Goal: Browse casually

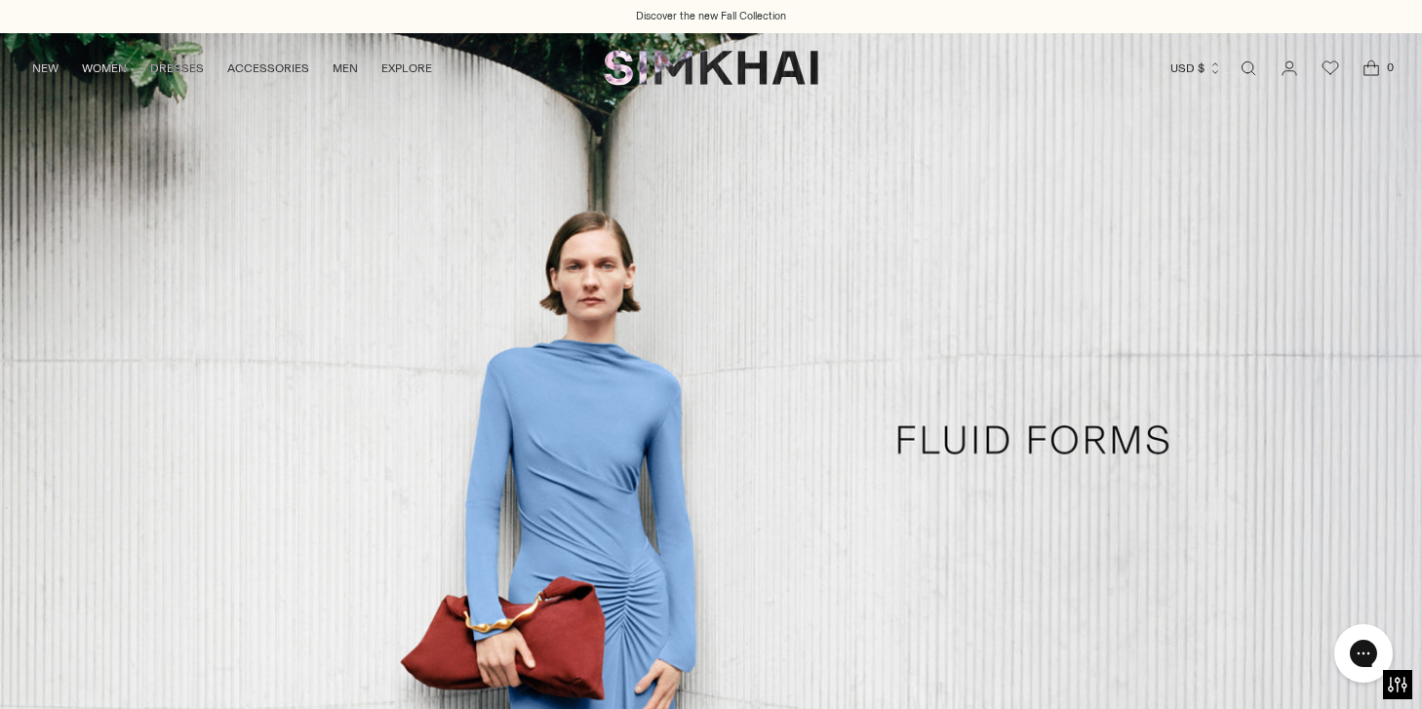
scroll to position [387, 0]
click at [107, 174] on link "/collections/dresses-all" at bounding box center [711, 439] width 1422 height 815
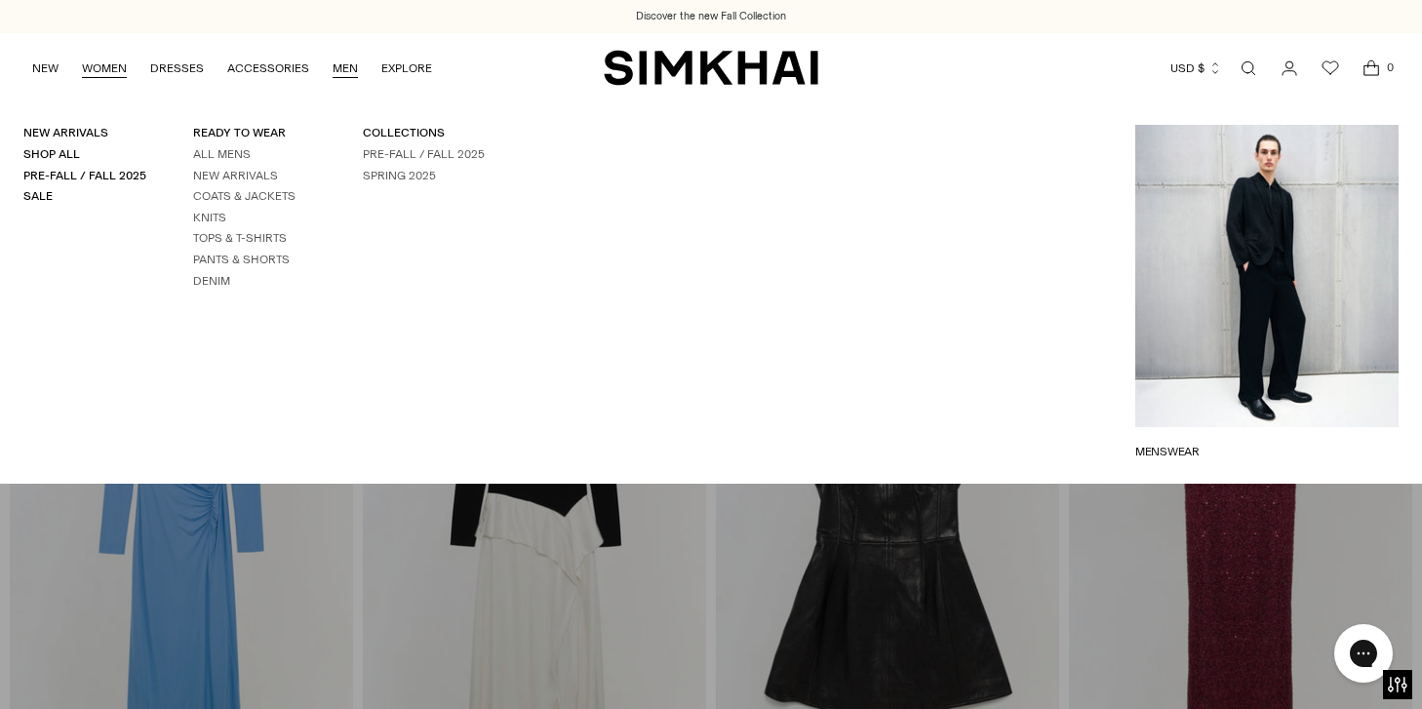
click at [121, 68] on link "WOMEN" at bounding box center [104, 68] width 45 height 43
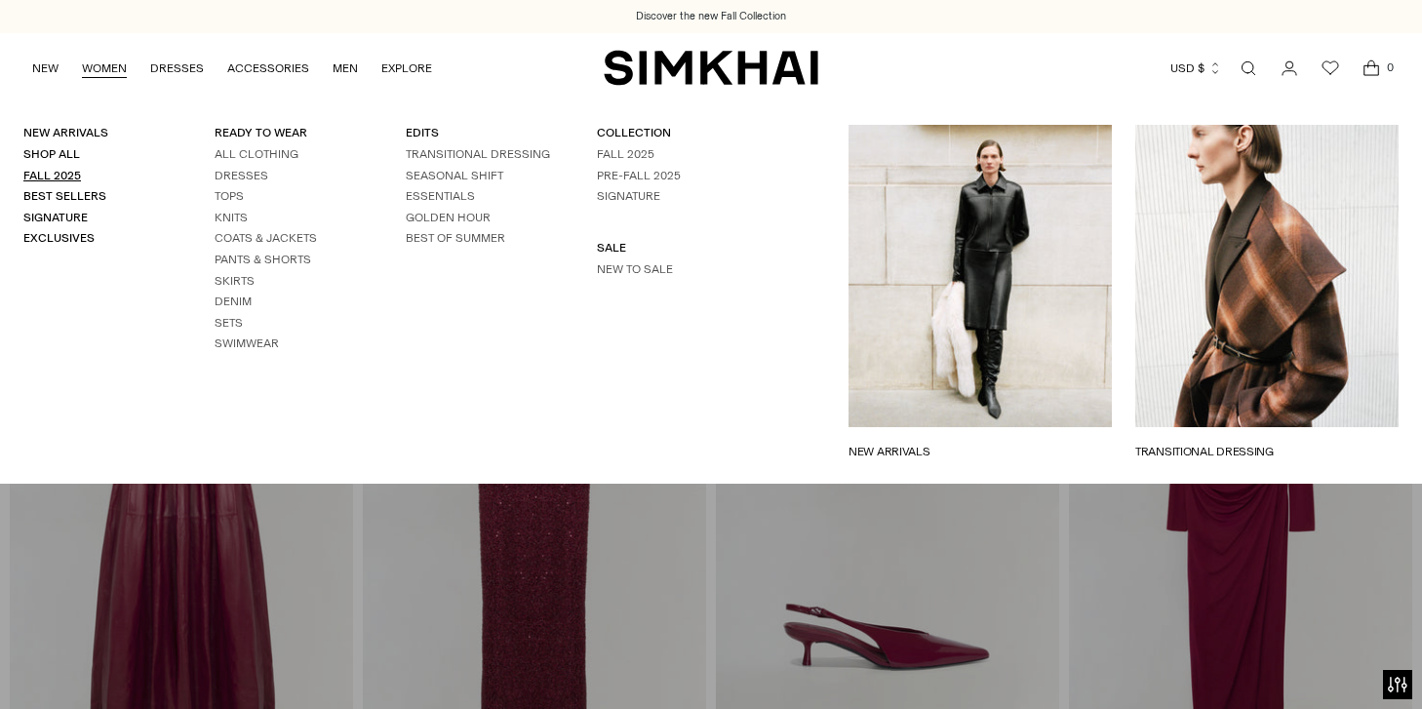
click at [69, 175] on link "Fall 2025" at bounding box center [52, 176] width 58 height 14
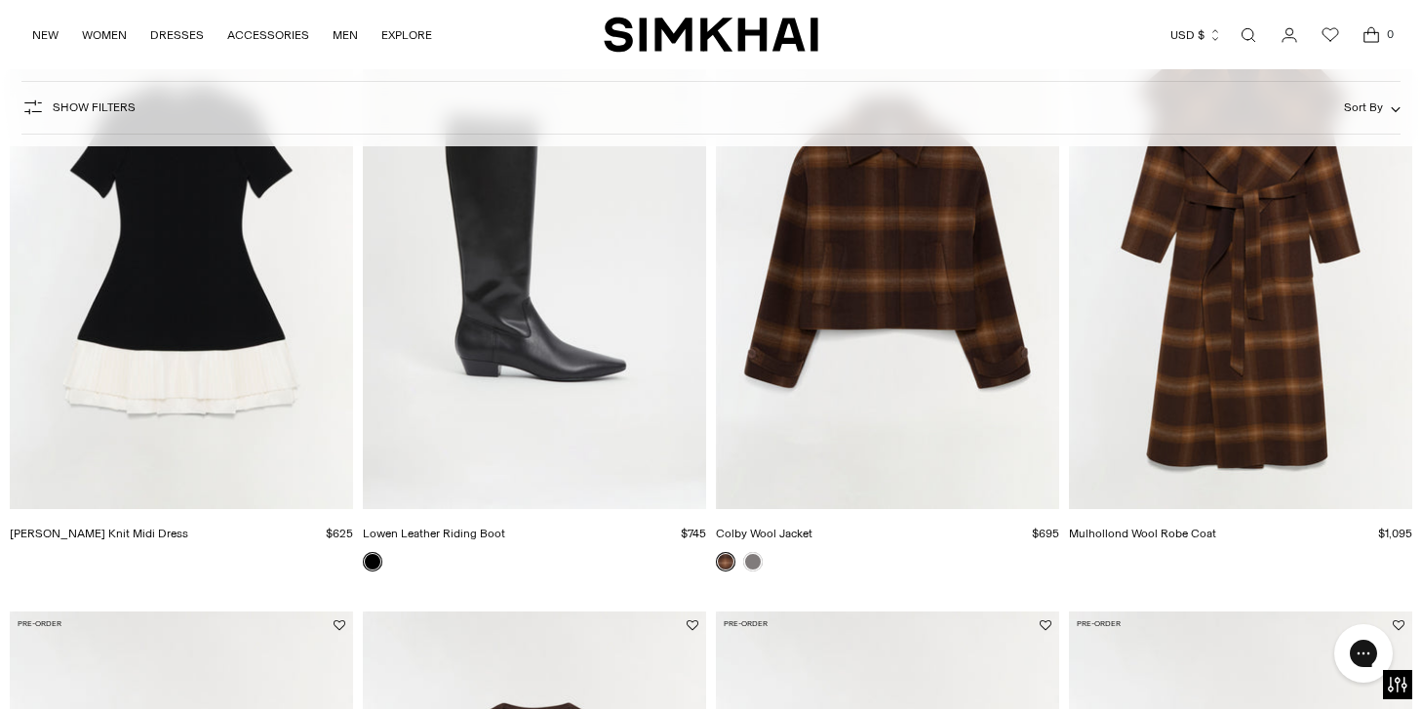
scroll to position [2353, 0]
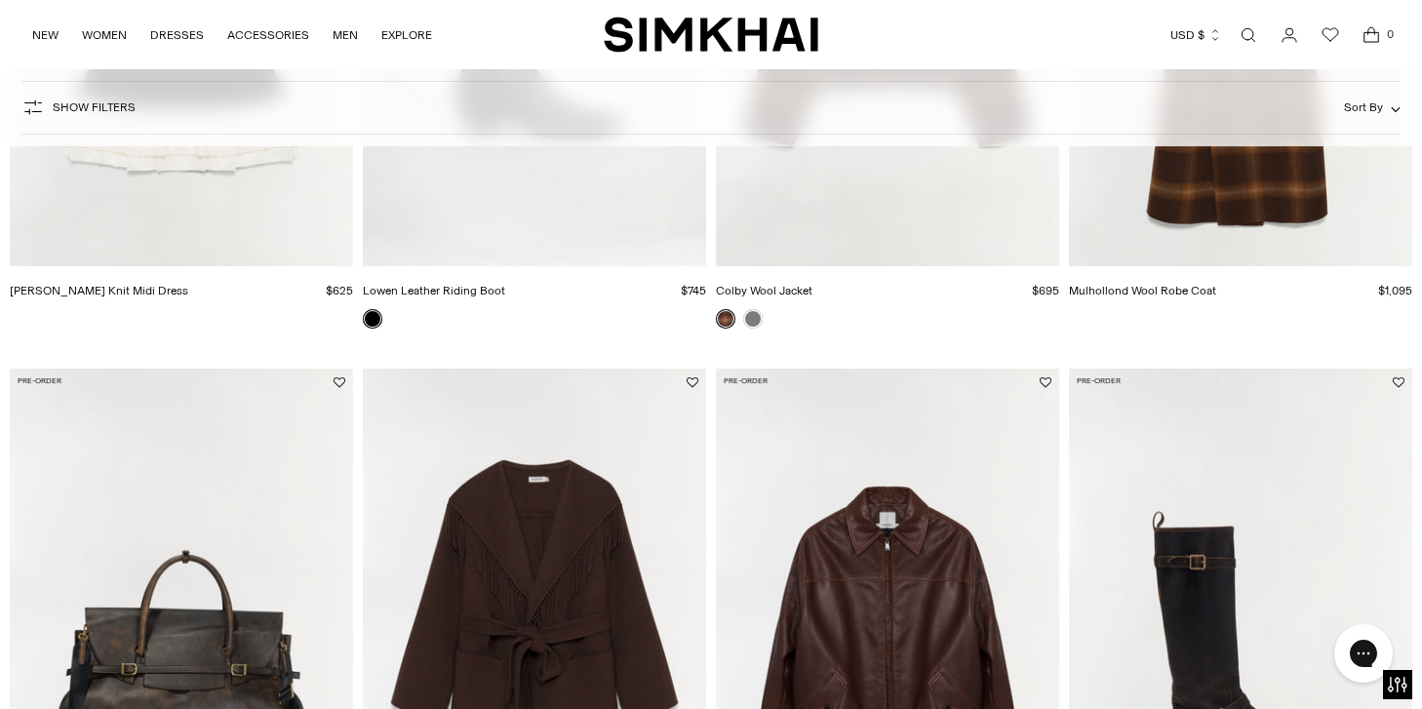
click at [0, 0] on img "Rowen Fringe Jacket" at bounding box center [0, 0] width 0 height 0
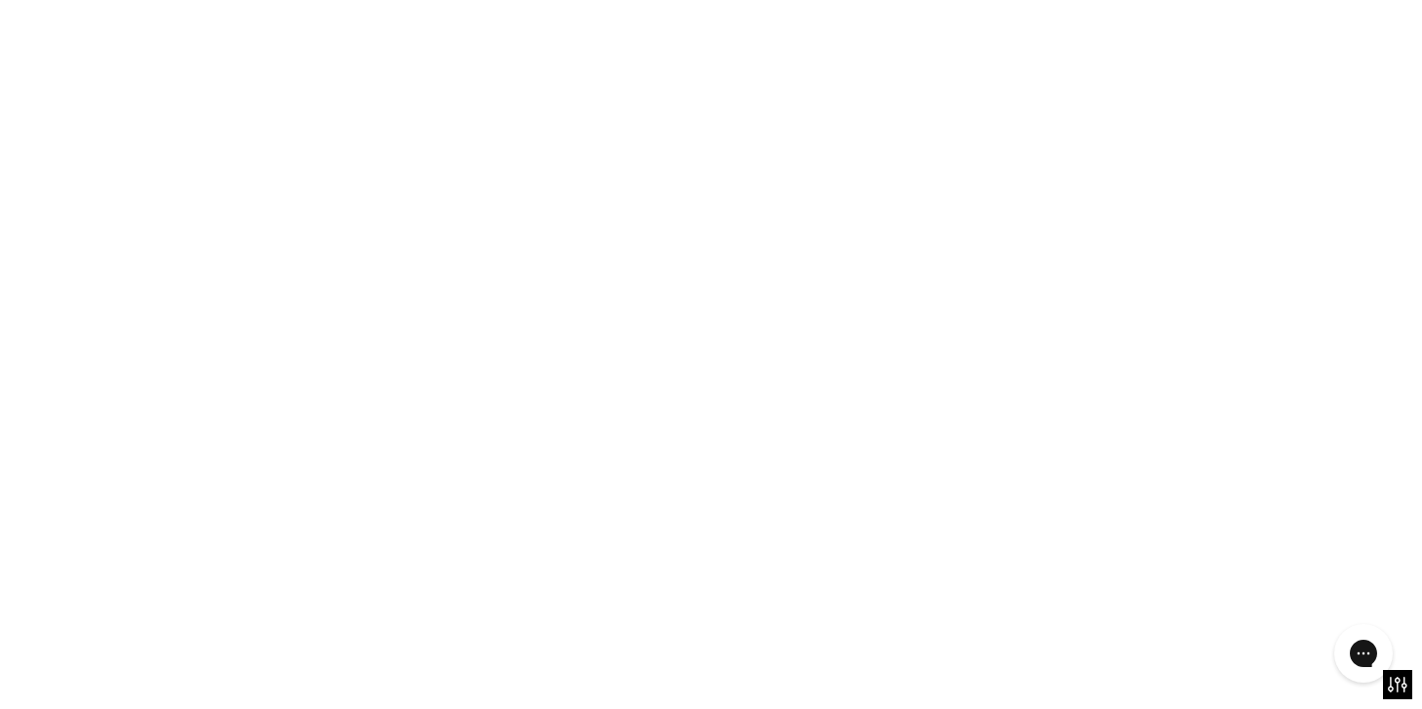
scroll to position [2785, 0]
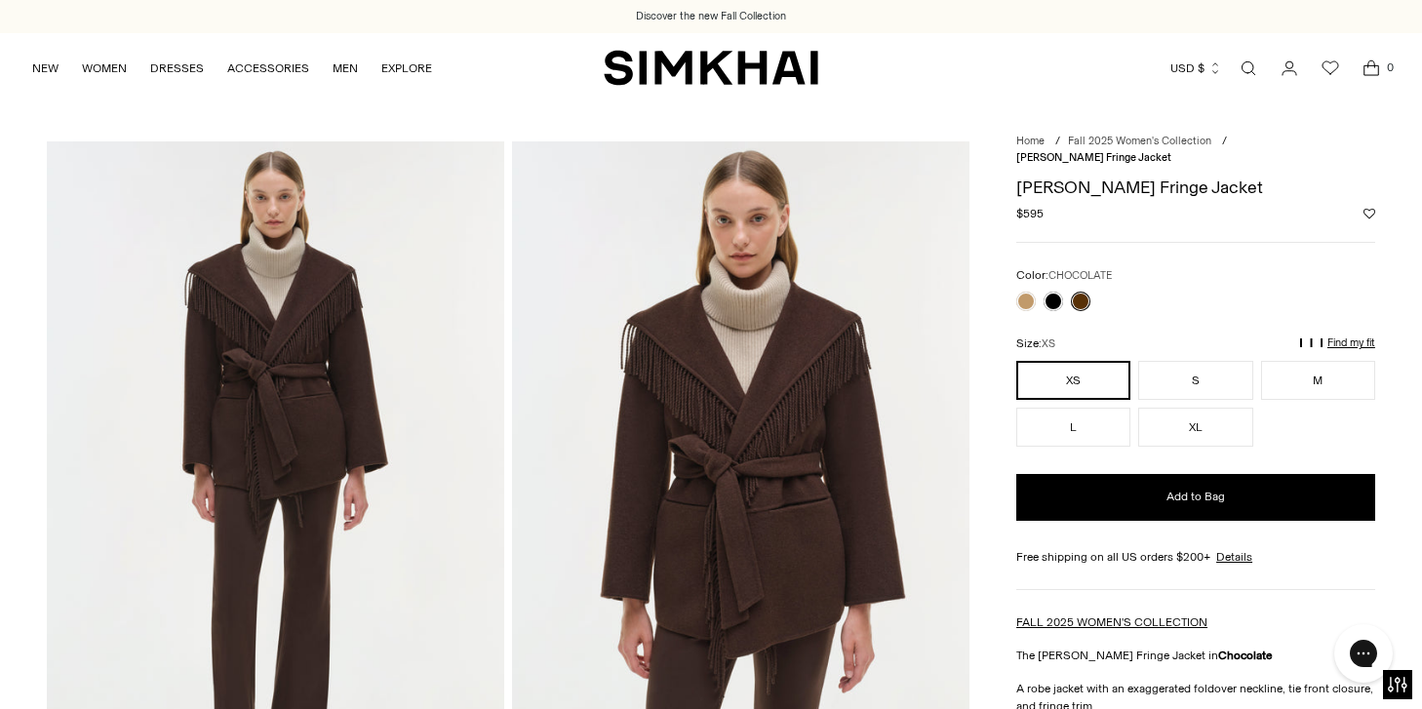
scroll to position [86, 0]
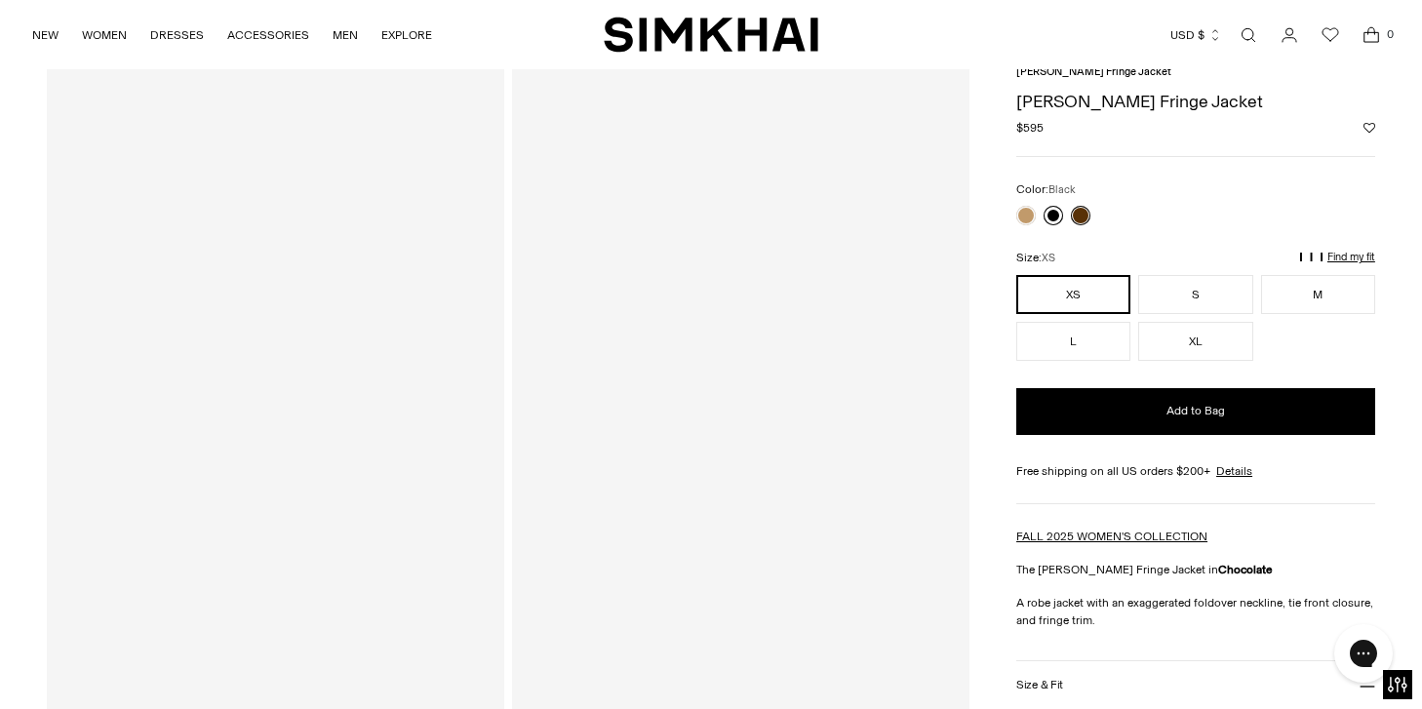
click at [1052, 206] on link at bounding box center [1052, 215] width 19 height 19
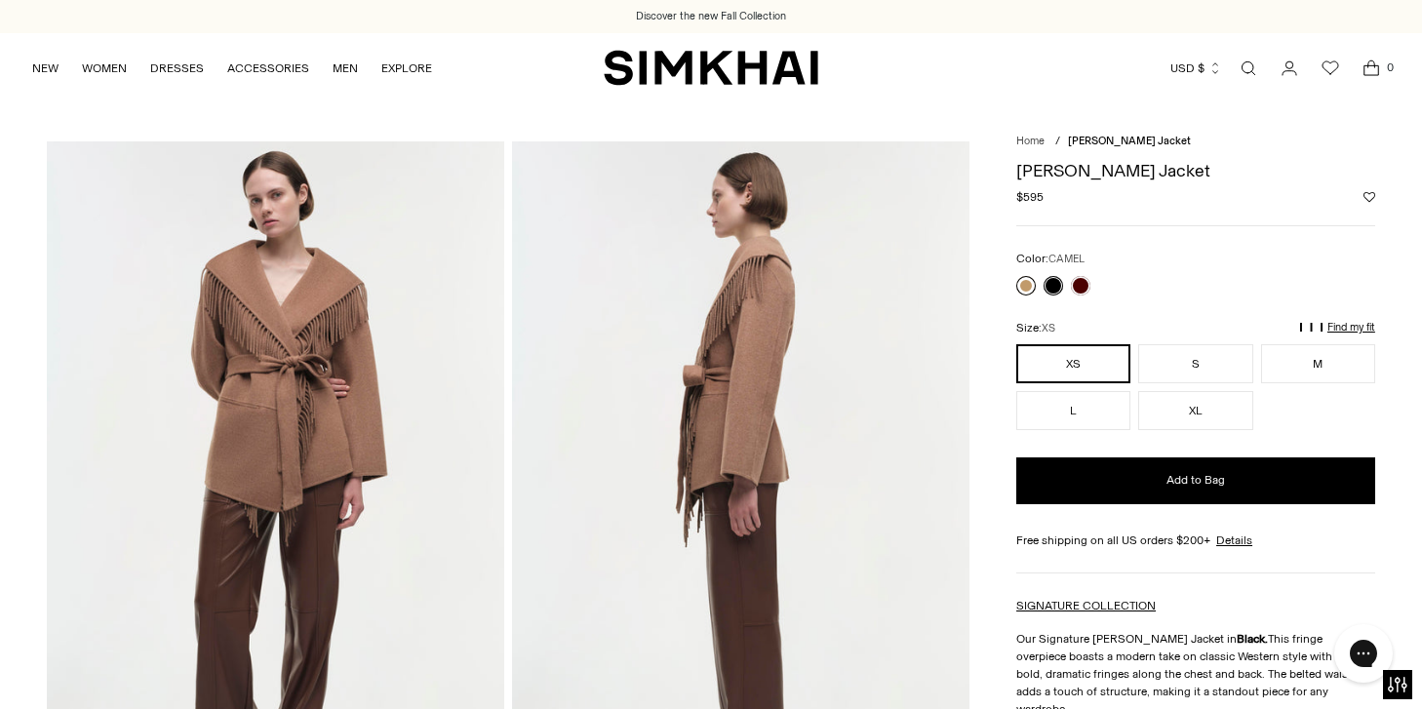
click at [1026, 282] on link at bounding box center [1025, 285] width 19 height 19
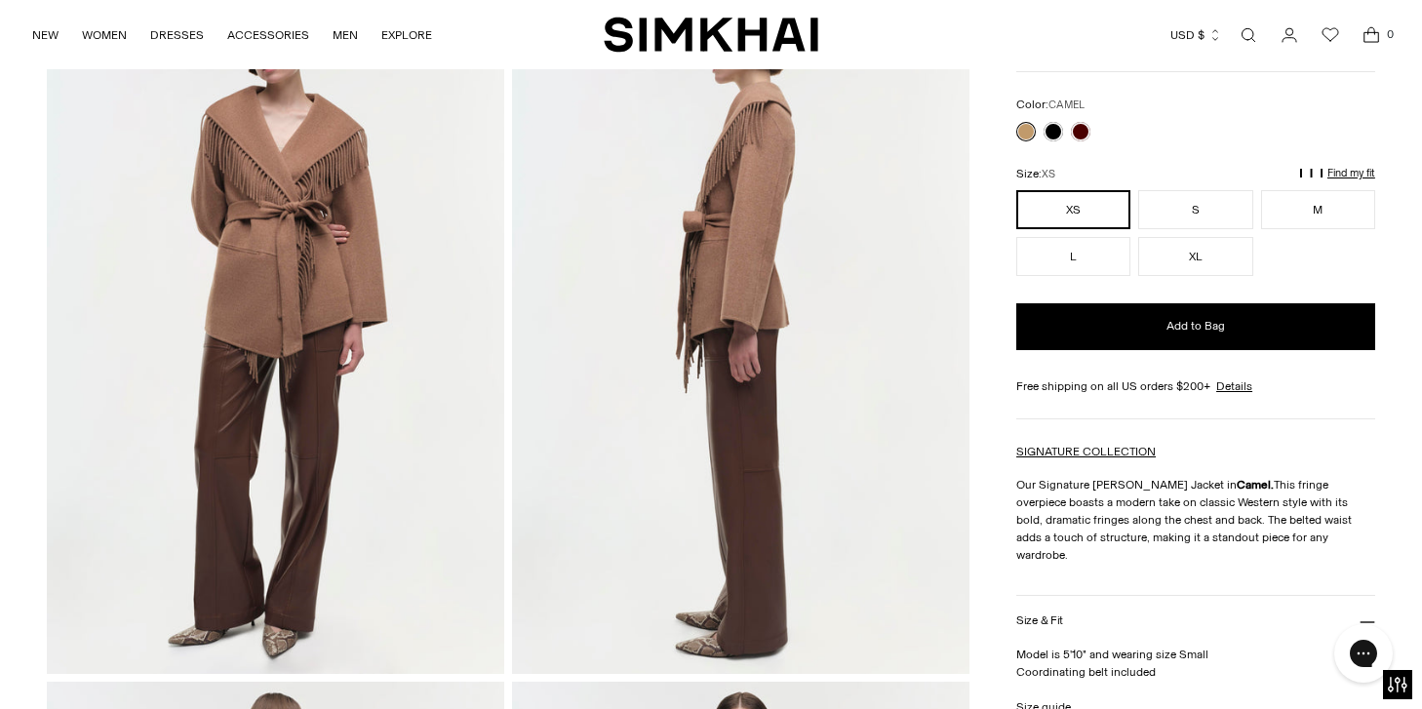
scroll to position [112, 0]
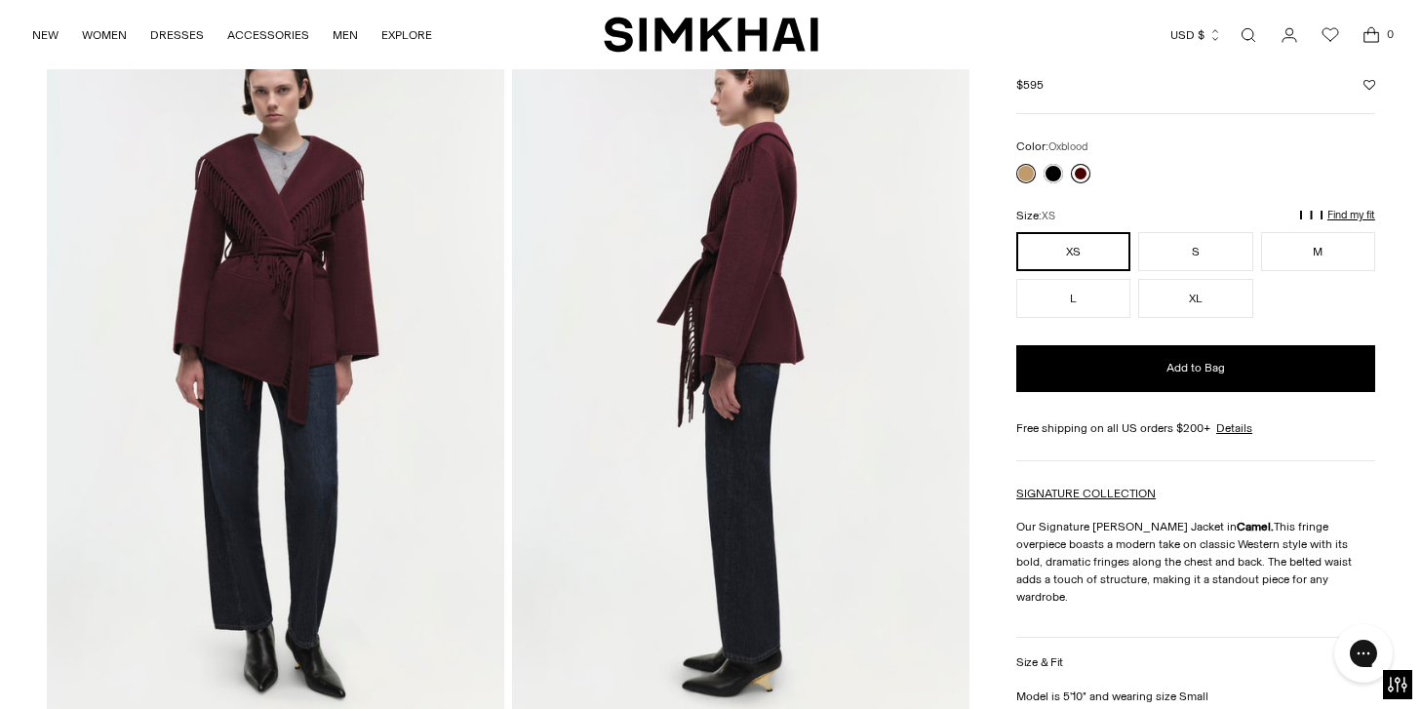
click at [1086, 167] on link at bounding box center [1080, 173] width 19 height 19
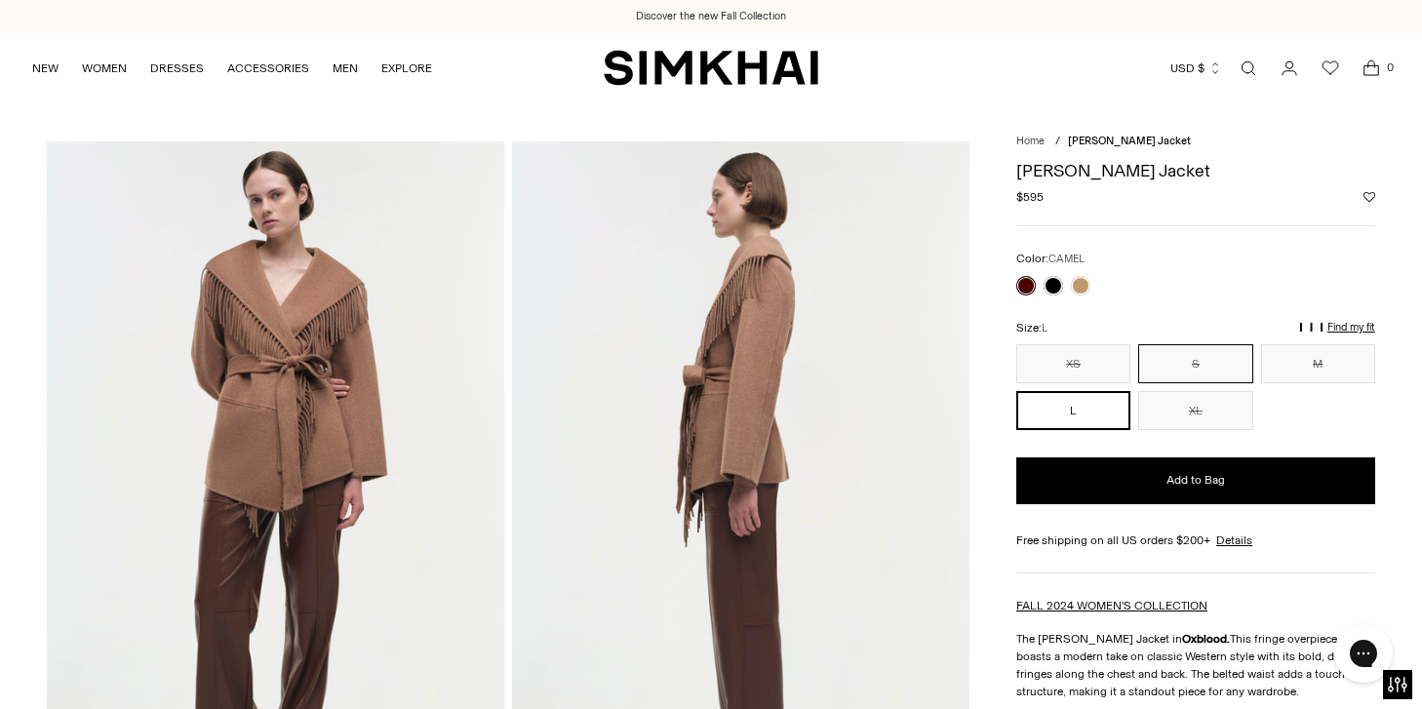
click at [1051, 284] on link at bounding box center [1052, 285] width 19 height 19
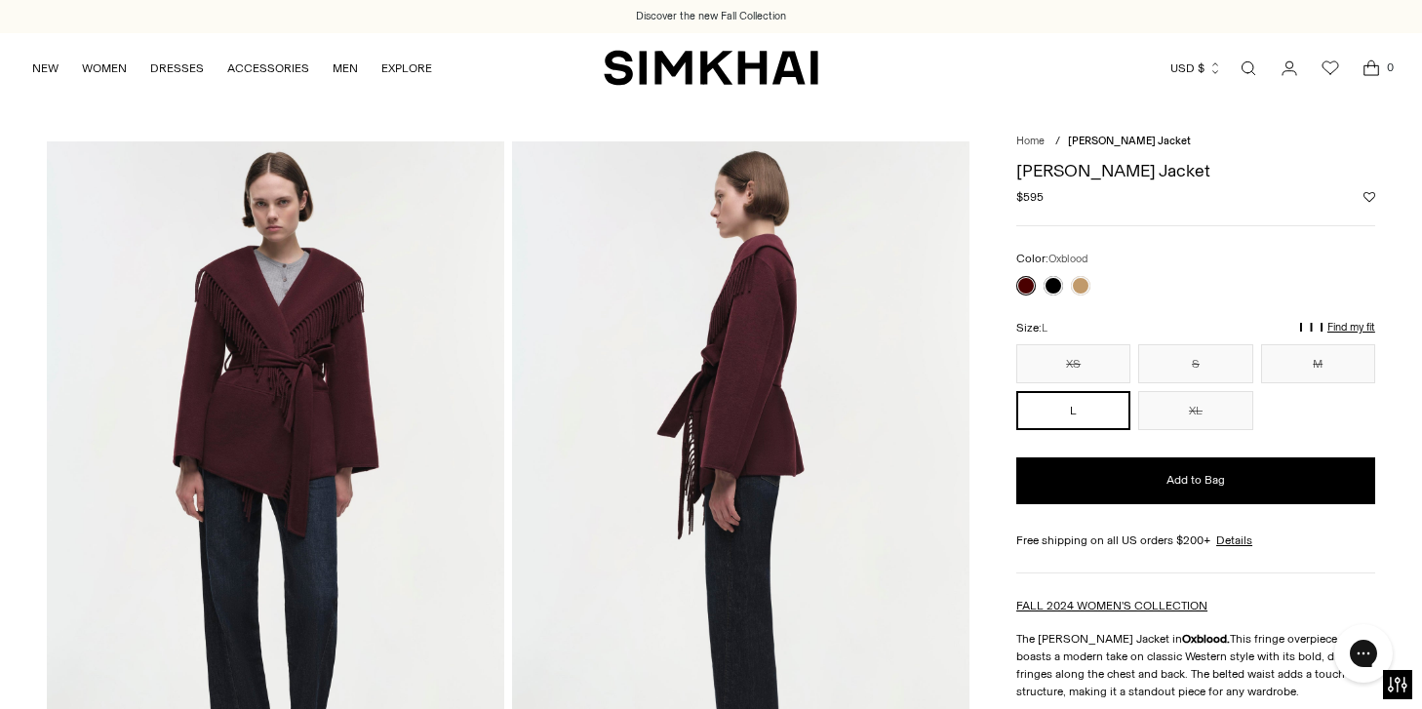
scroll to position [333, 0]
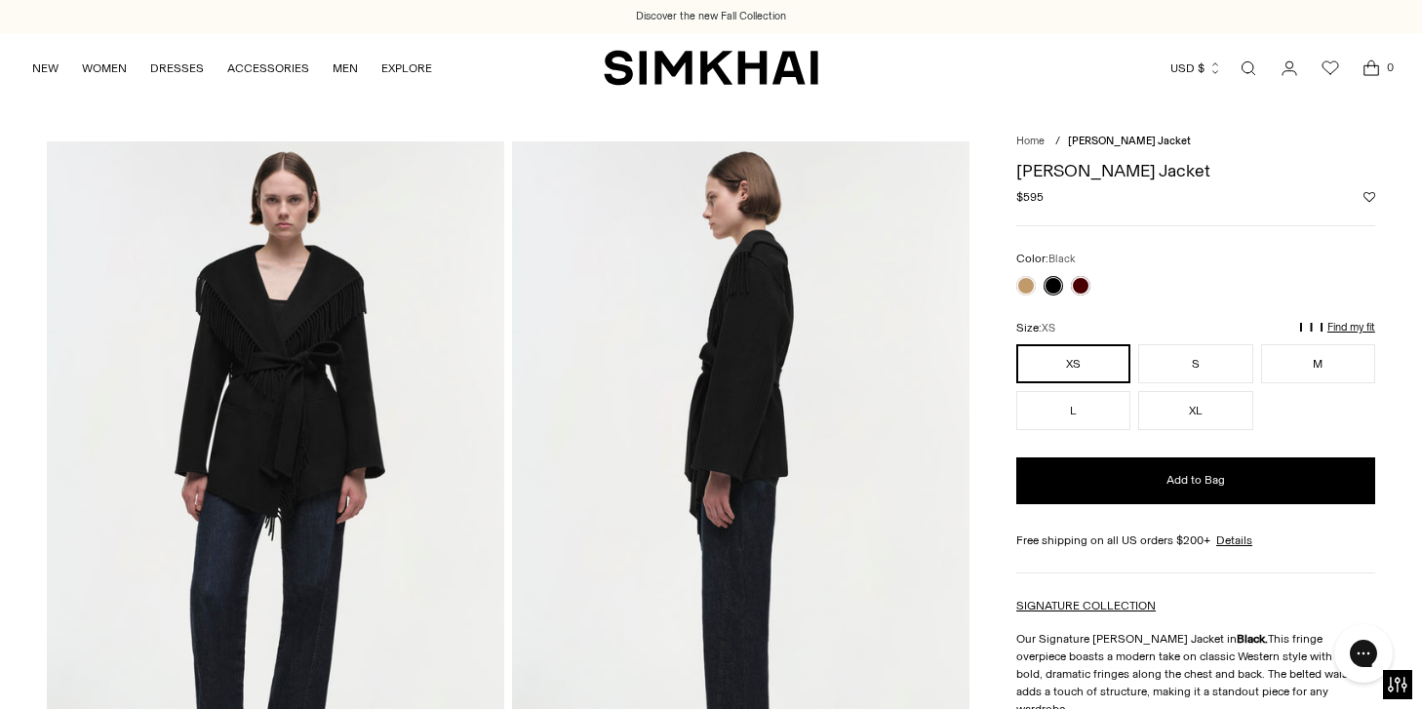
click at [1087, 356] on button "XS" at bounding box center [1073, 363] width 114 height 39
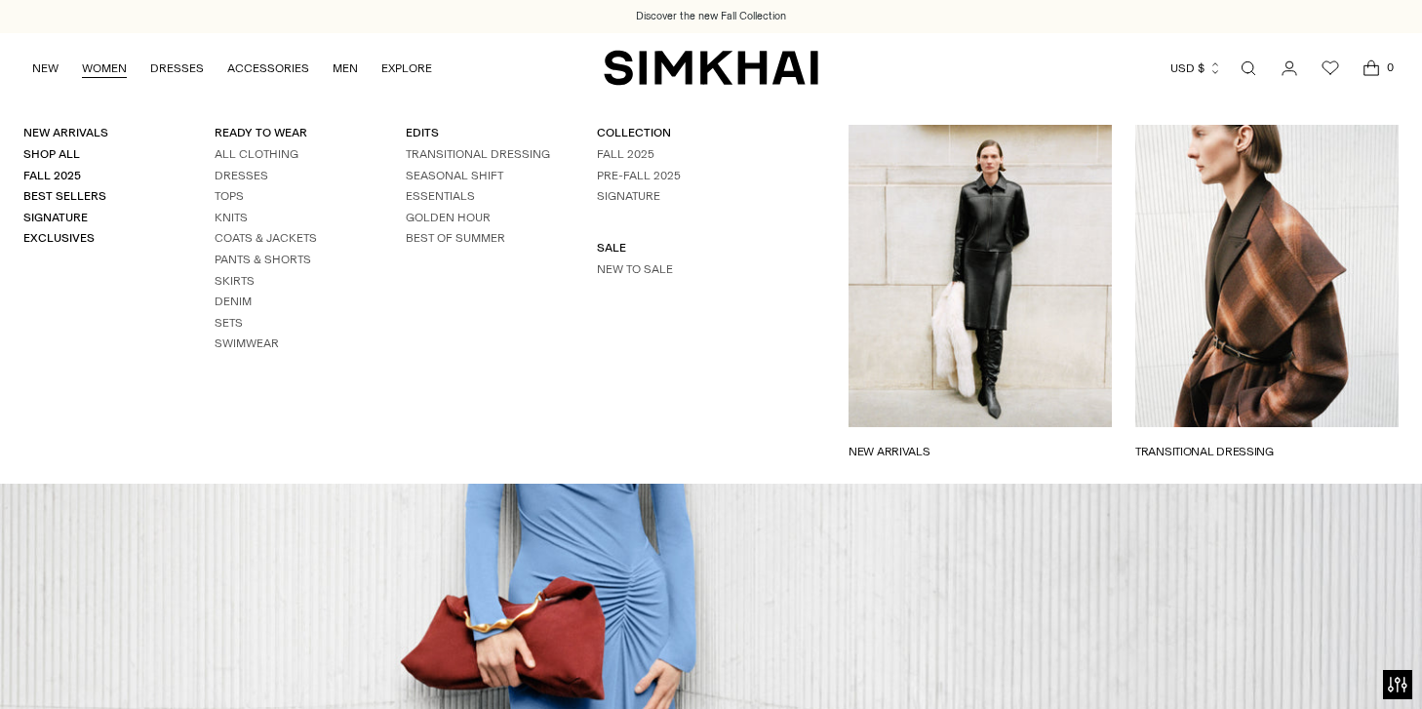
click at [105, 69] on link "WOMEN" at bounding box center [104, 68] width 45 height 43
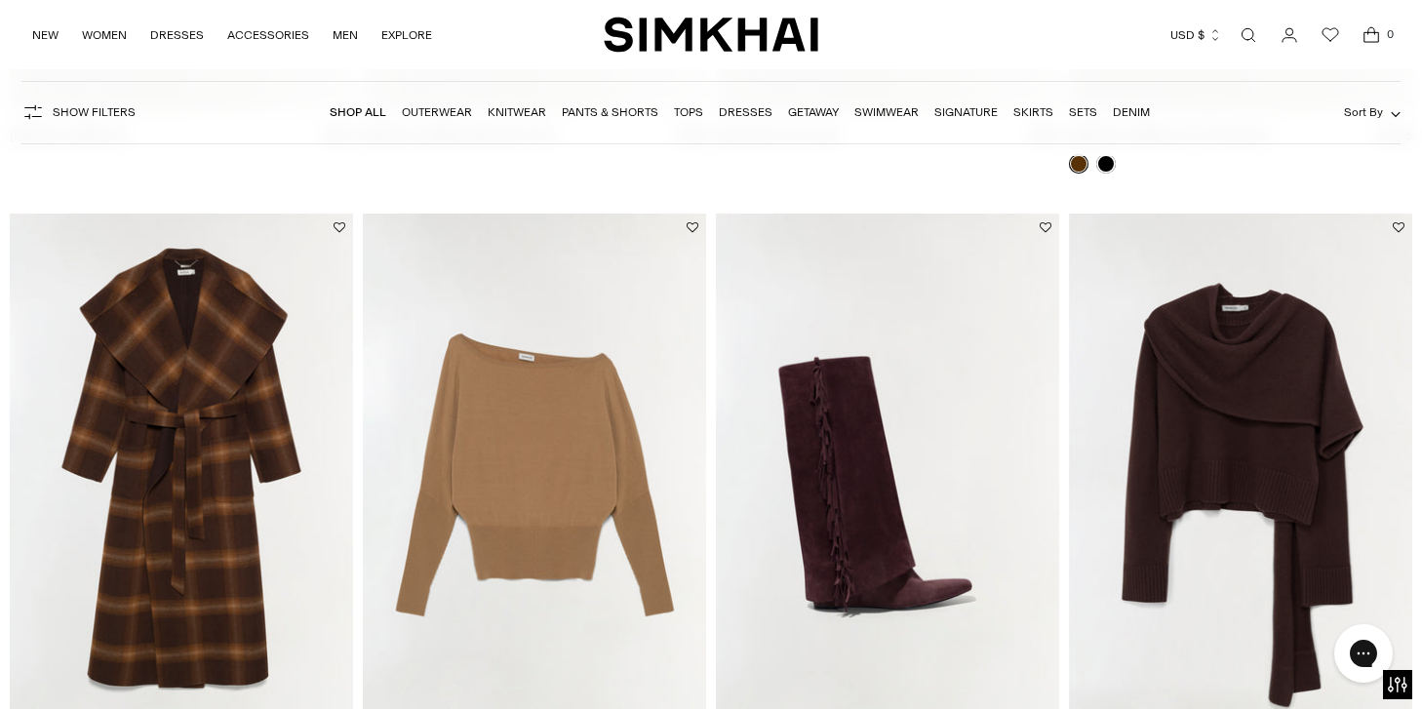
scroll to position [2132, 0]
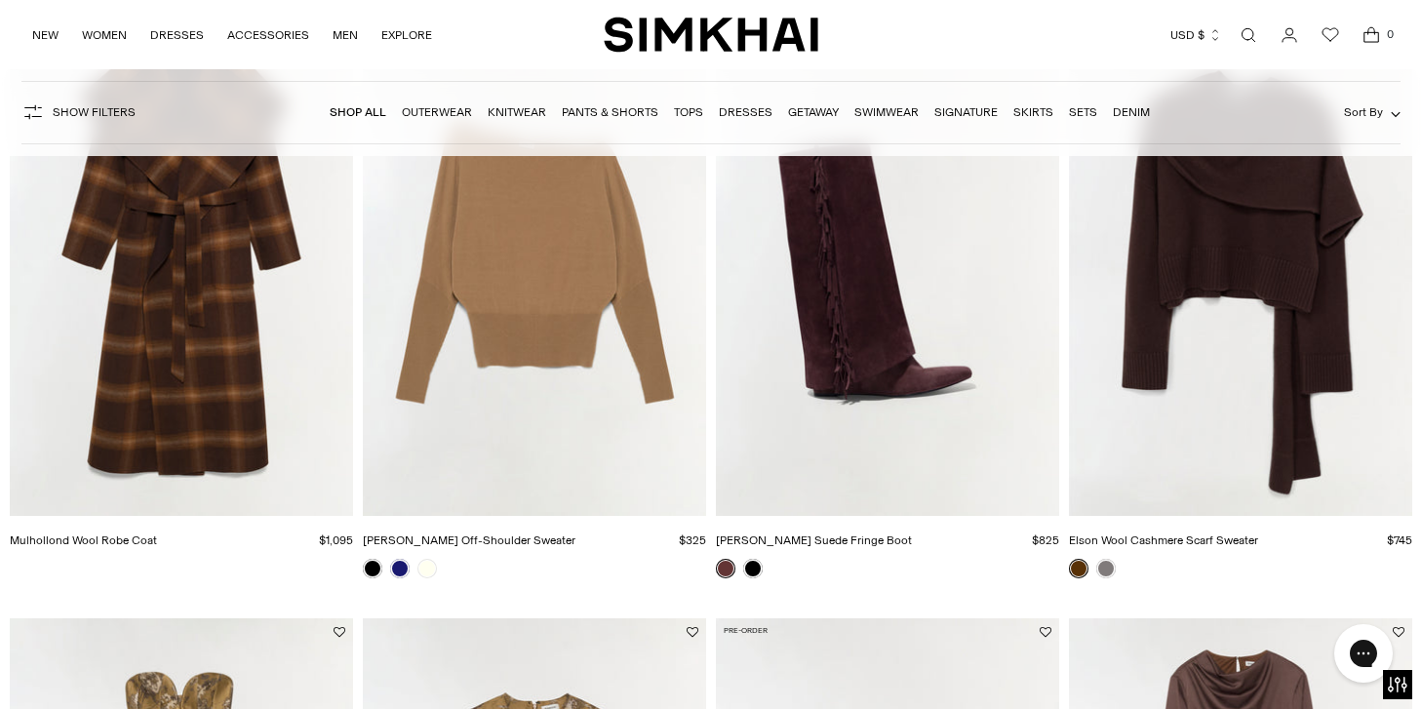
click at [0, 0] on img "Lavina Off-Shoulder Sweater" at bounding box center [0, 0] width 0 height 0
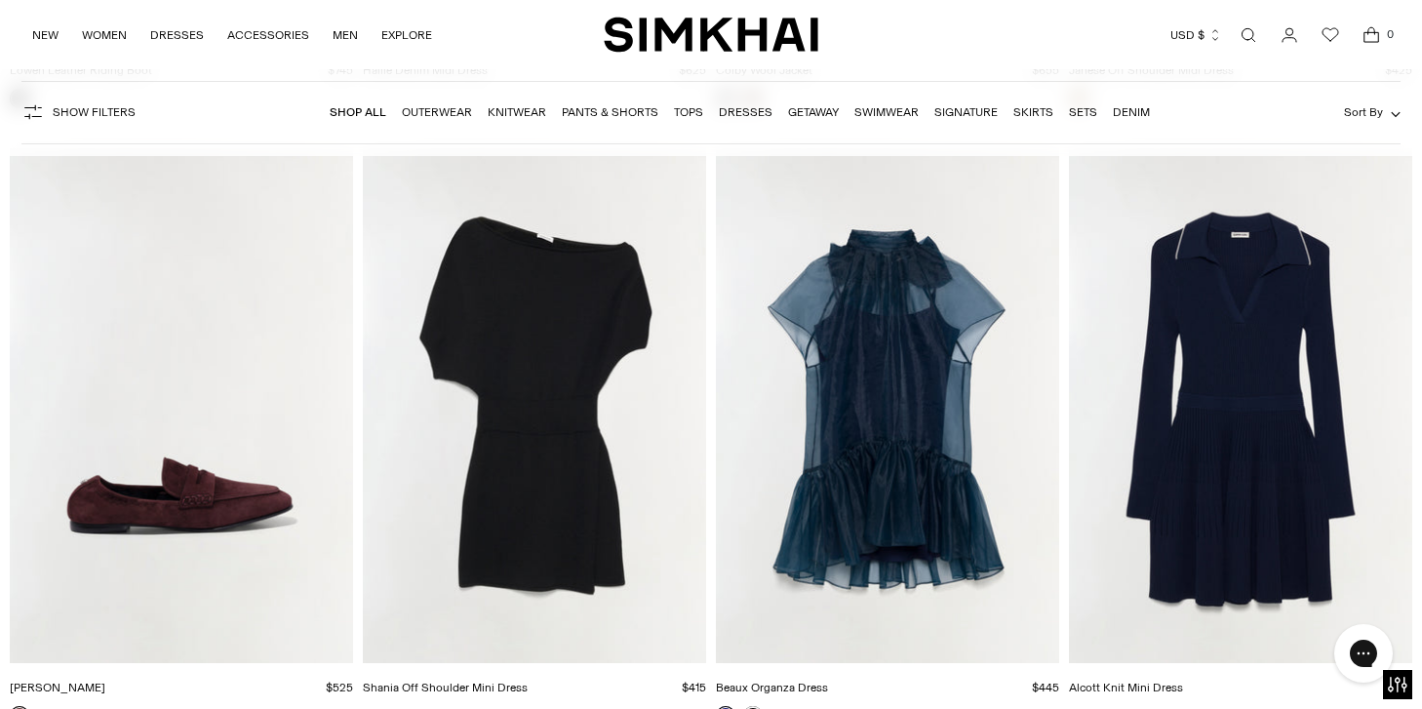
scroll to position [9557, 0]
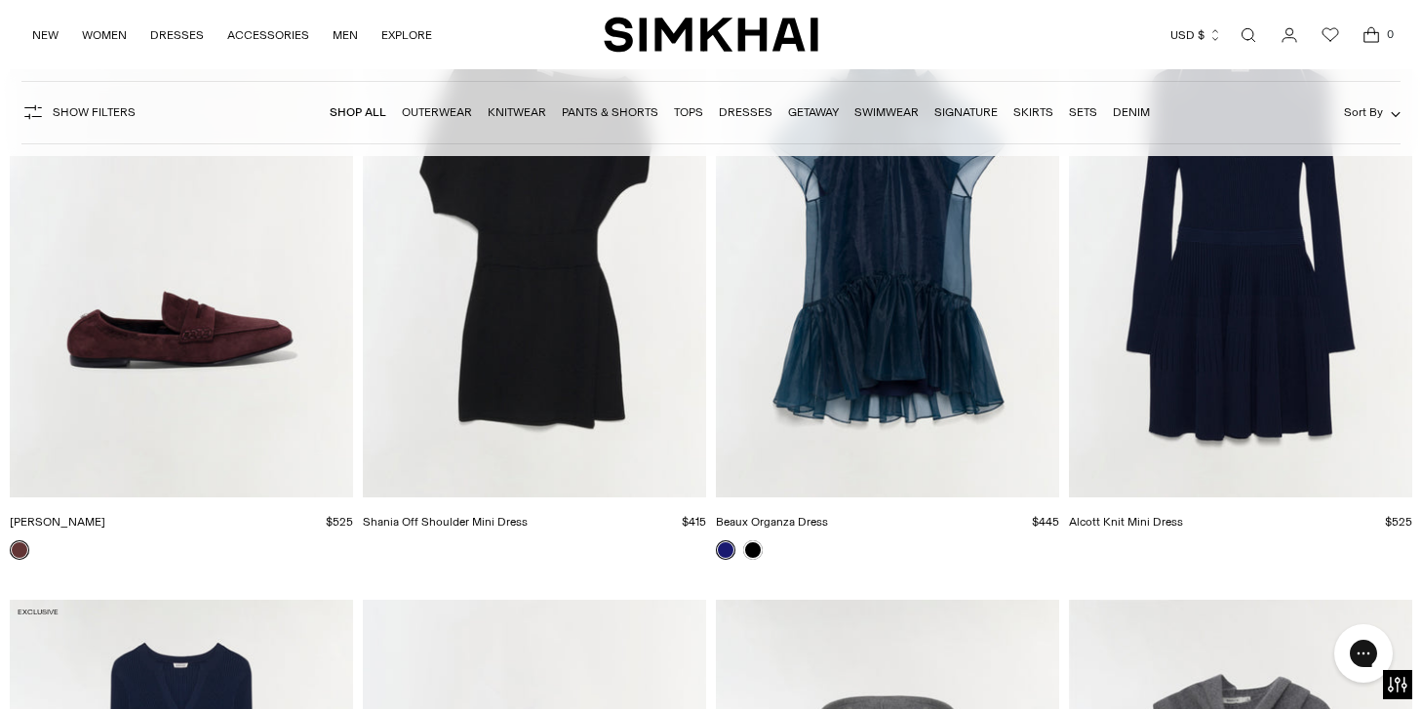
click at [0, 0] on img "Danna Suede Loafer" at bounding box center [0, 0] width 0 height 0
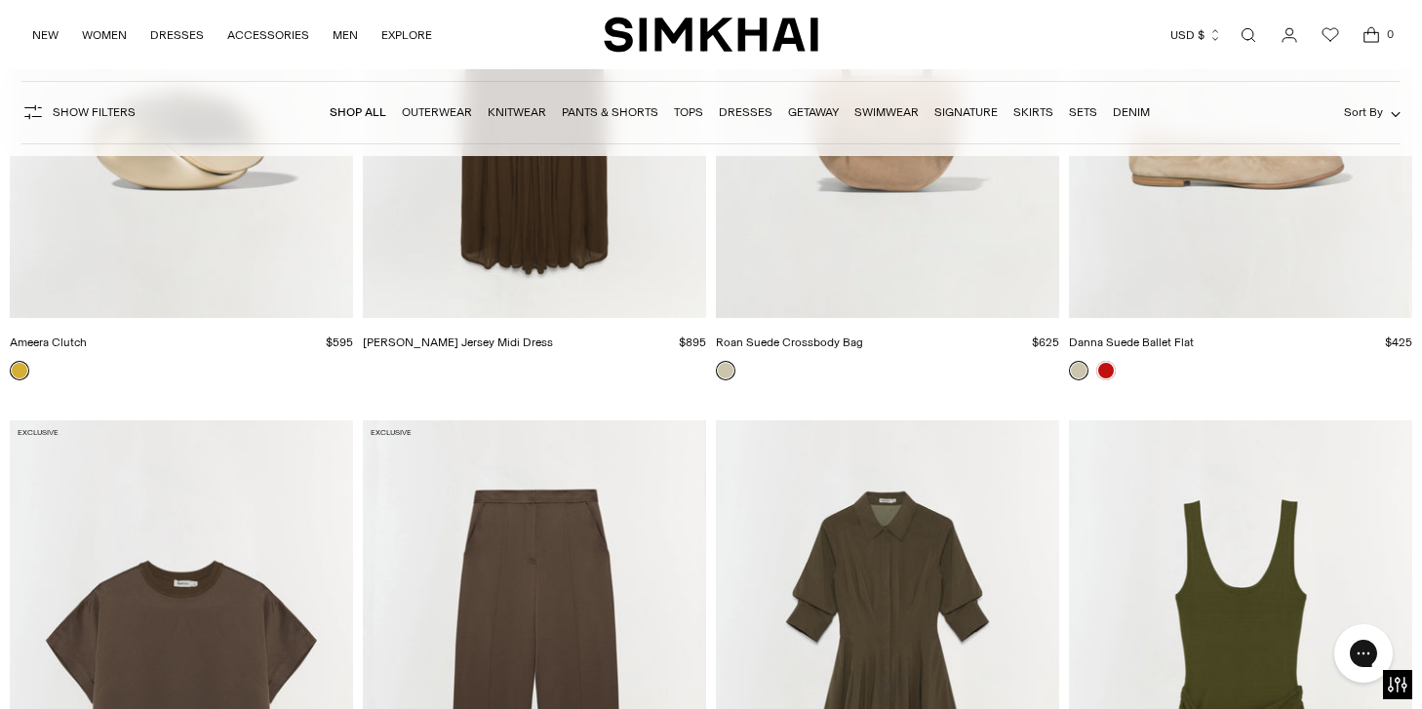
scroll to position [21355, 0]
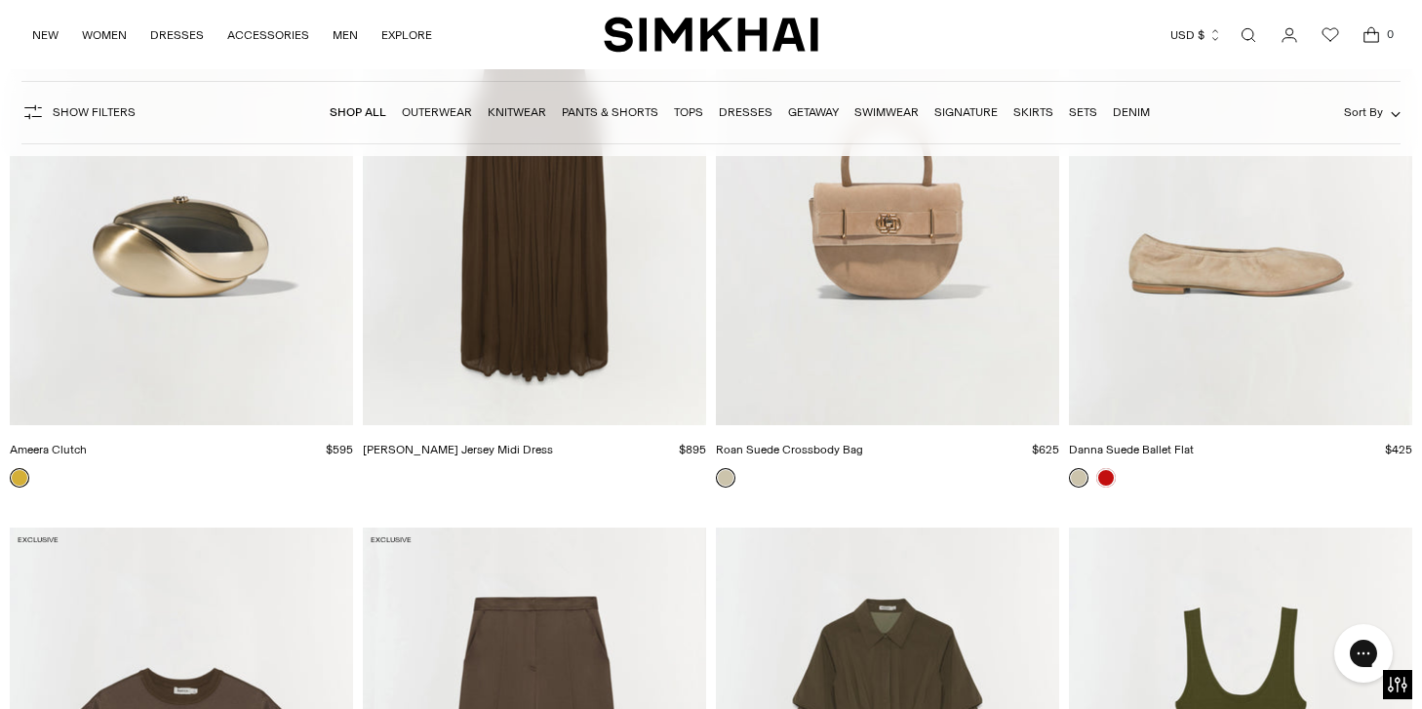
click at [0, 0] on img "Danna Suede Ballet Flat" at bounding box center [0, 0] width 0 height 0
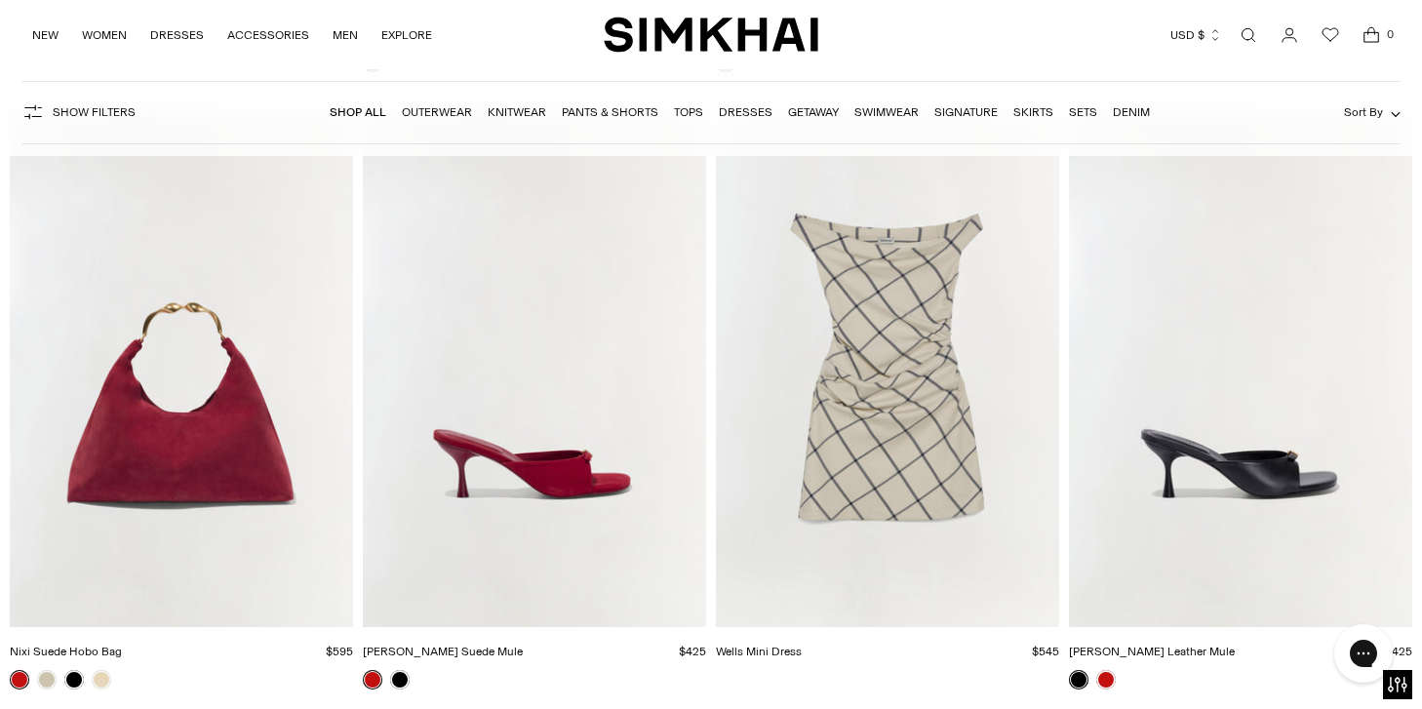
scroll to position [29208, 0]
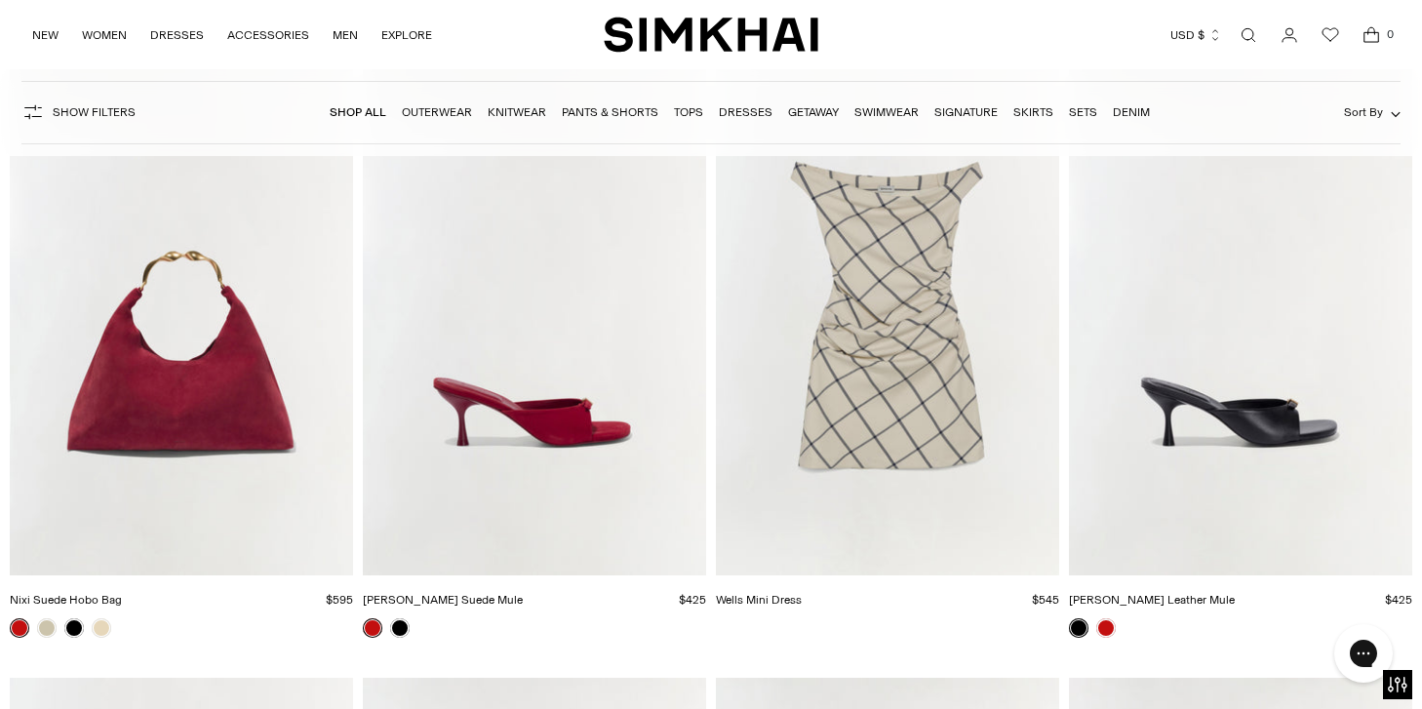
click at [0, 0] on img "Wells Mini Dress" at bounding box center [0, 0] width 0 height 0
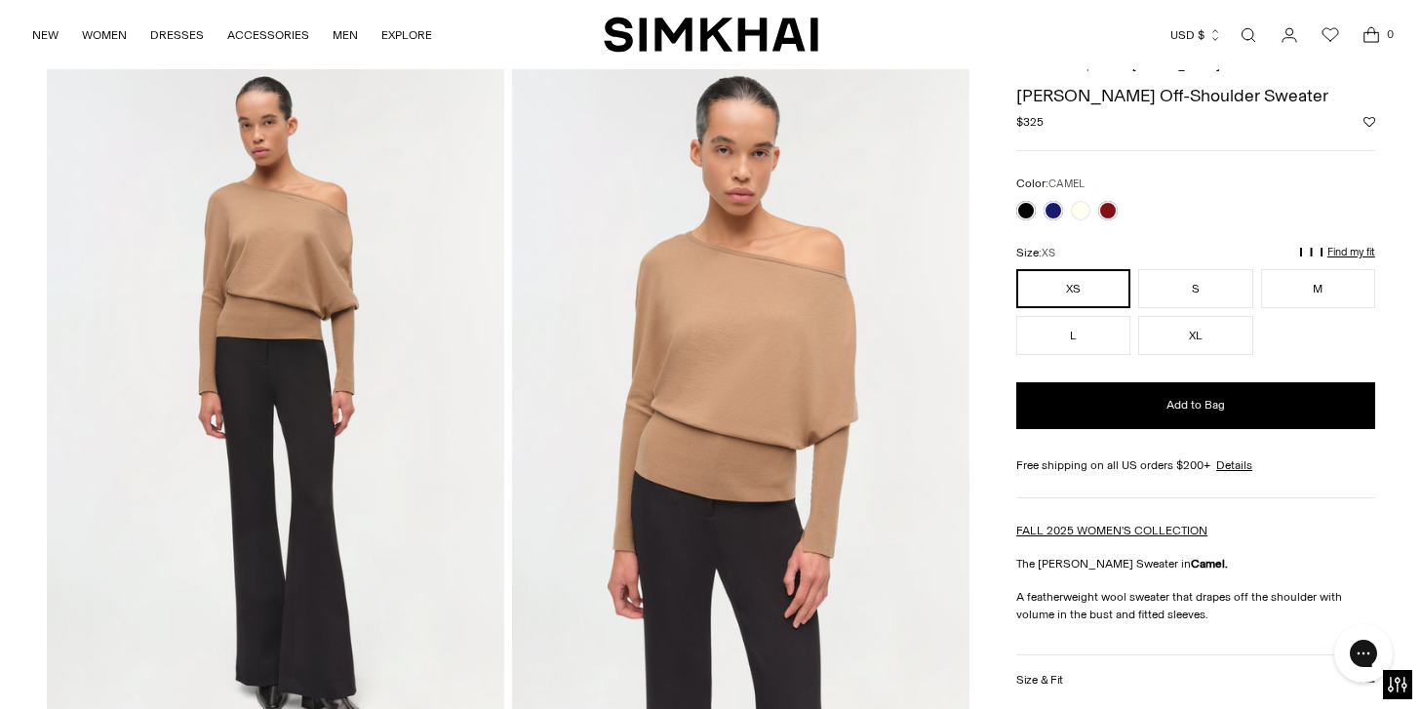
scroll to position [78, 0]
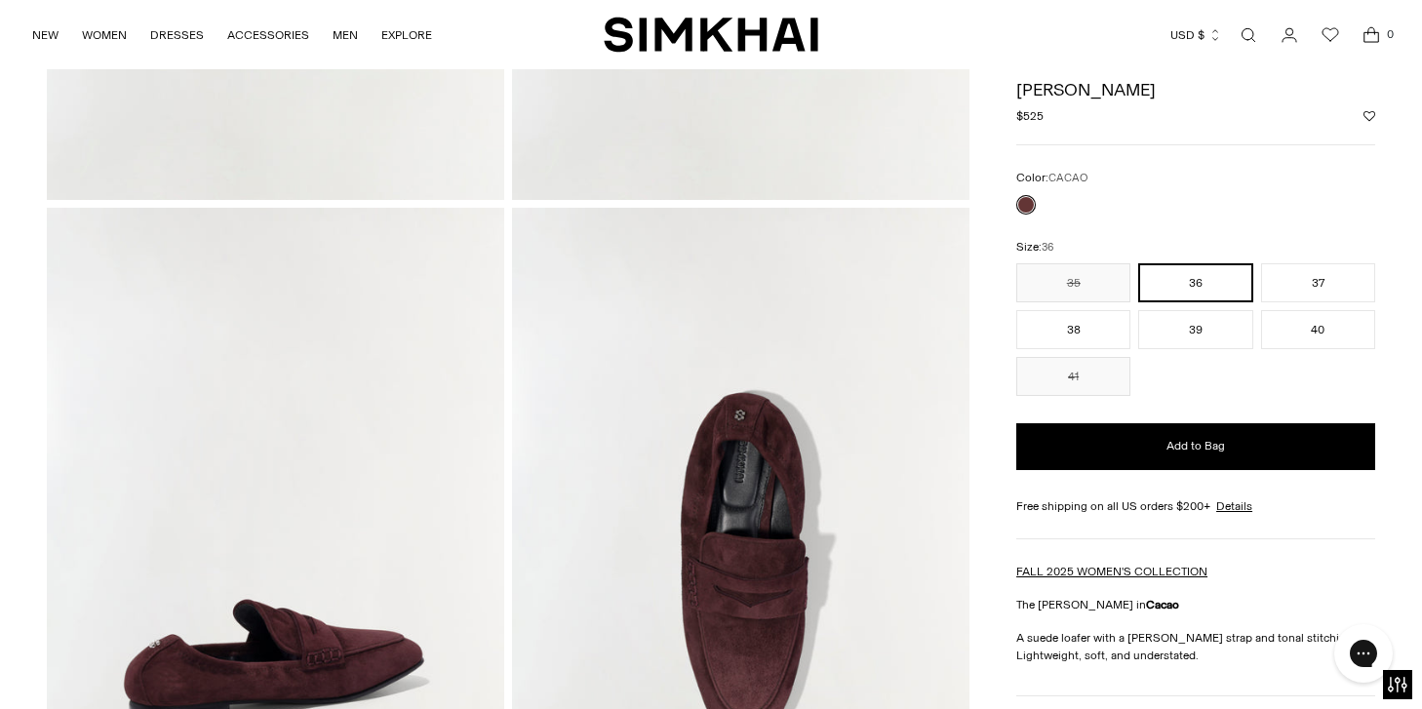
scroll to position [470, 0]
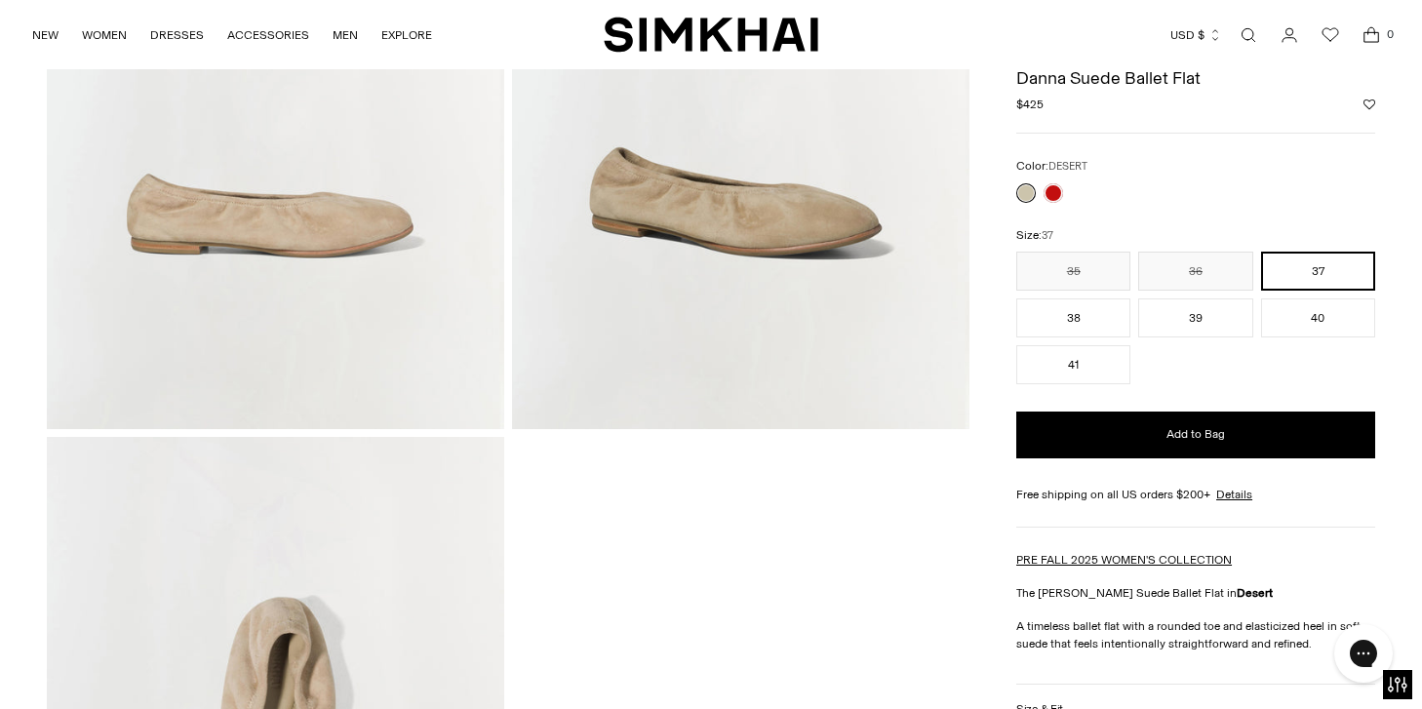
scroll to position [381, 0]
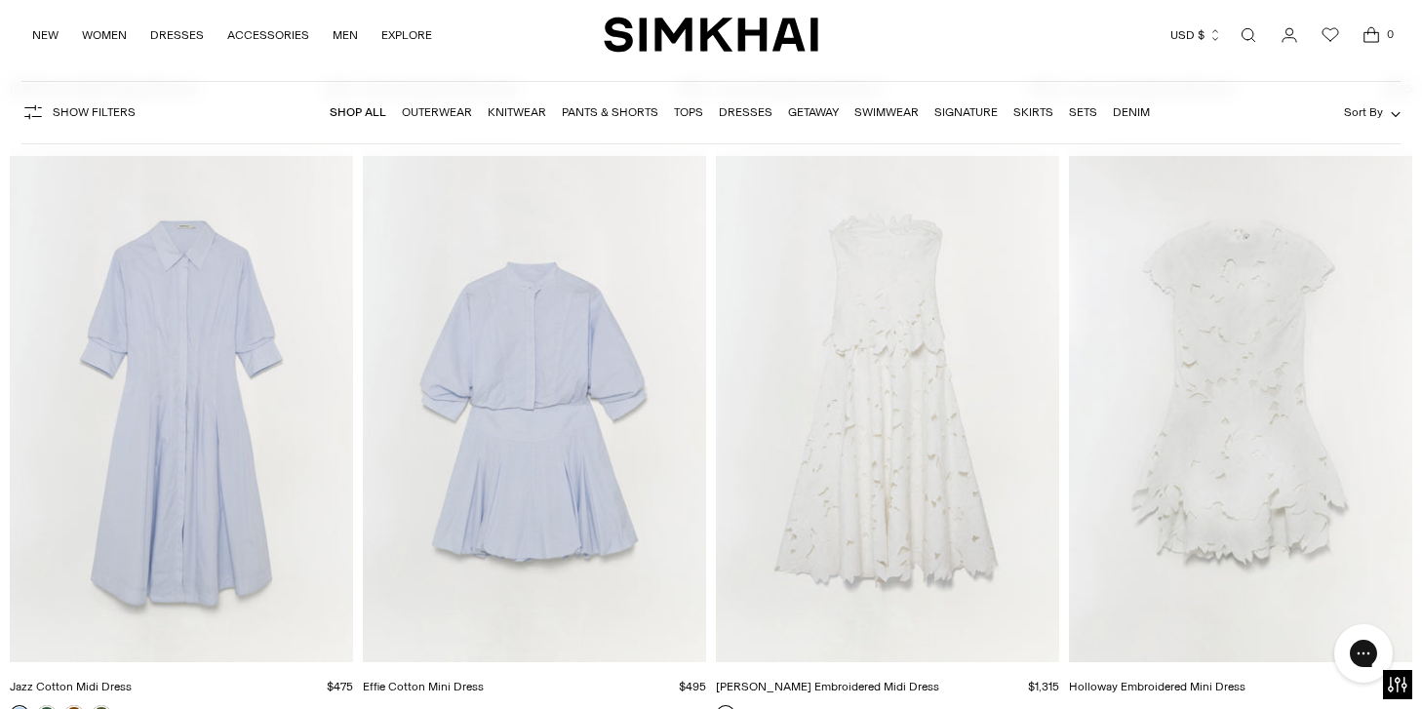
scroll to position [37297, 0]
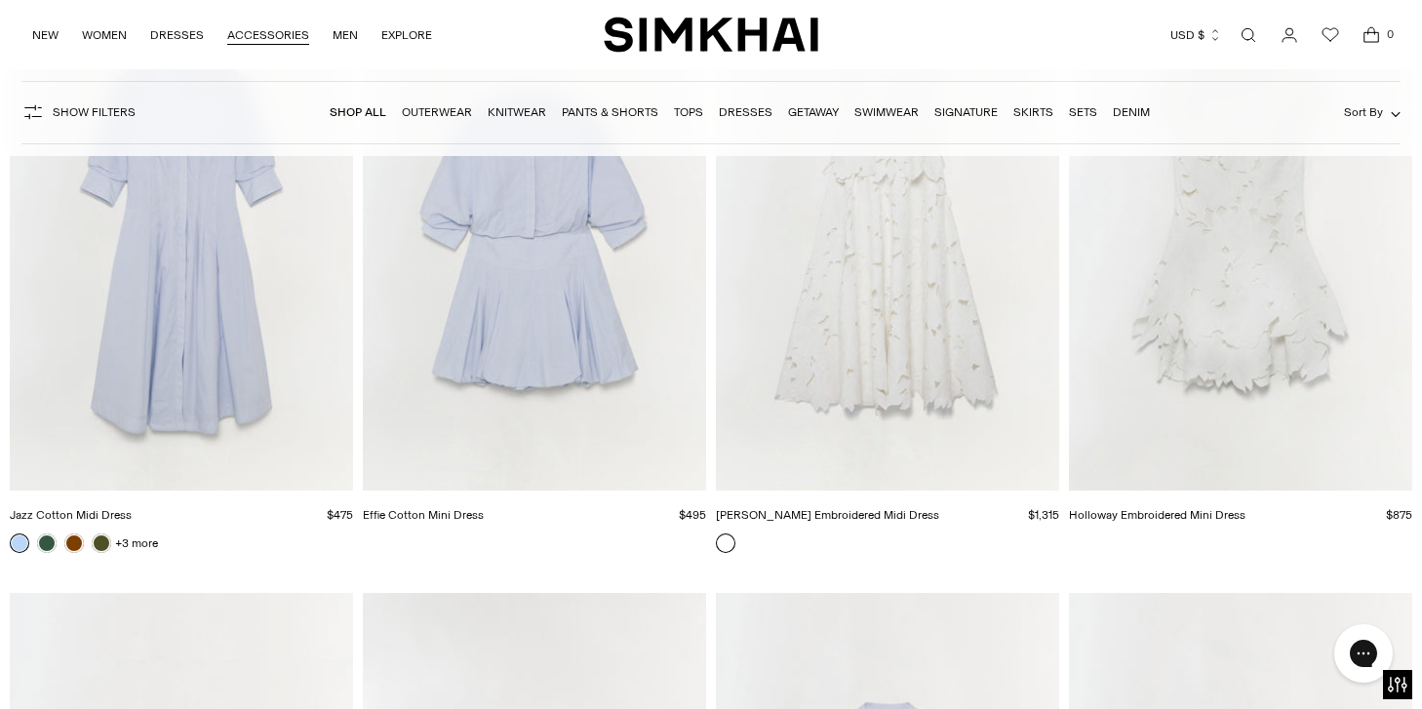
click at [273, 33] on link "ACCESSORIES" at bounding box center [268, 35] width 82 height 43
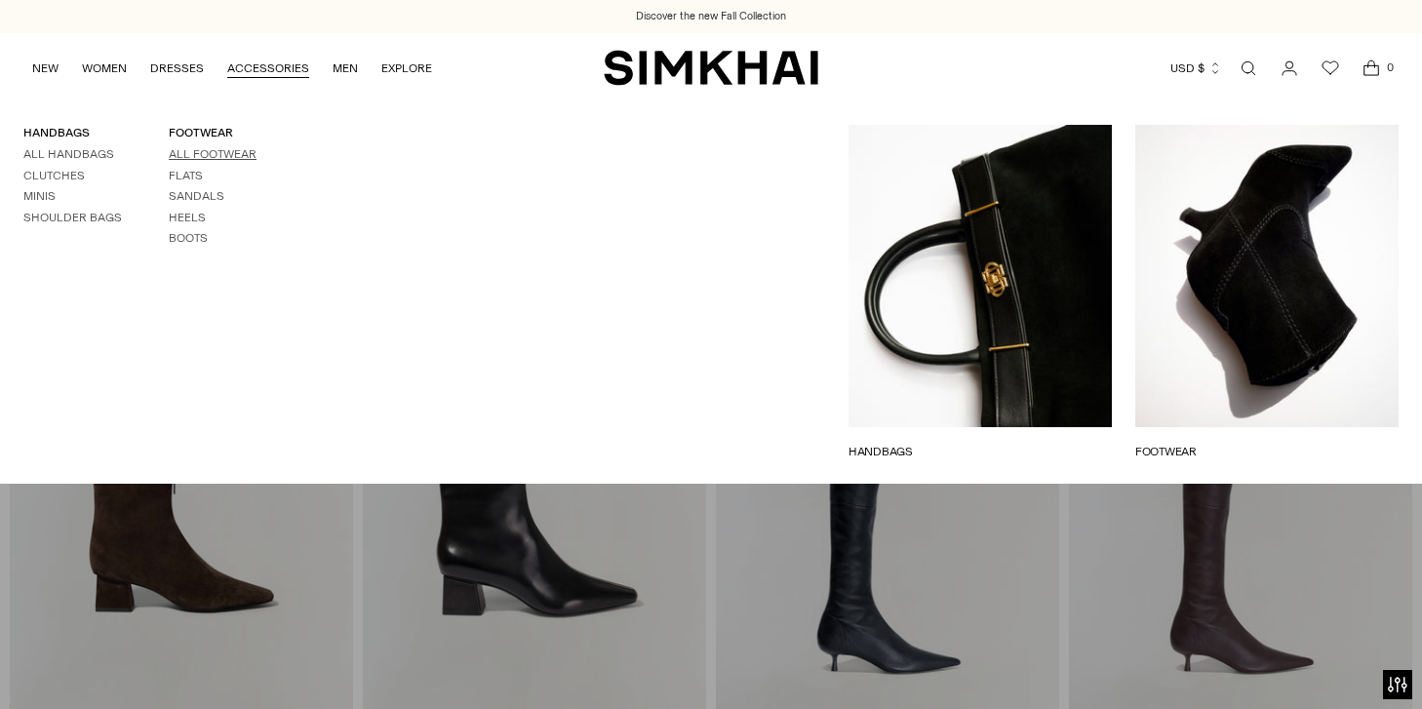
click at [196, 157] on link "All Footwear" at bounding box center [213, 154] width 88 height 14
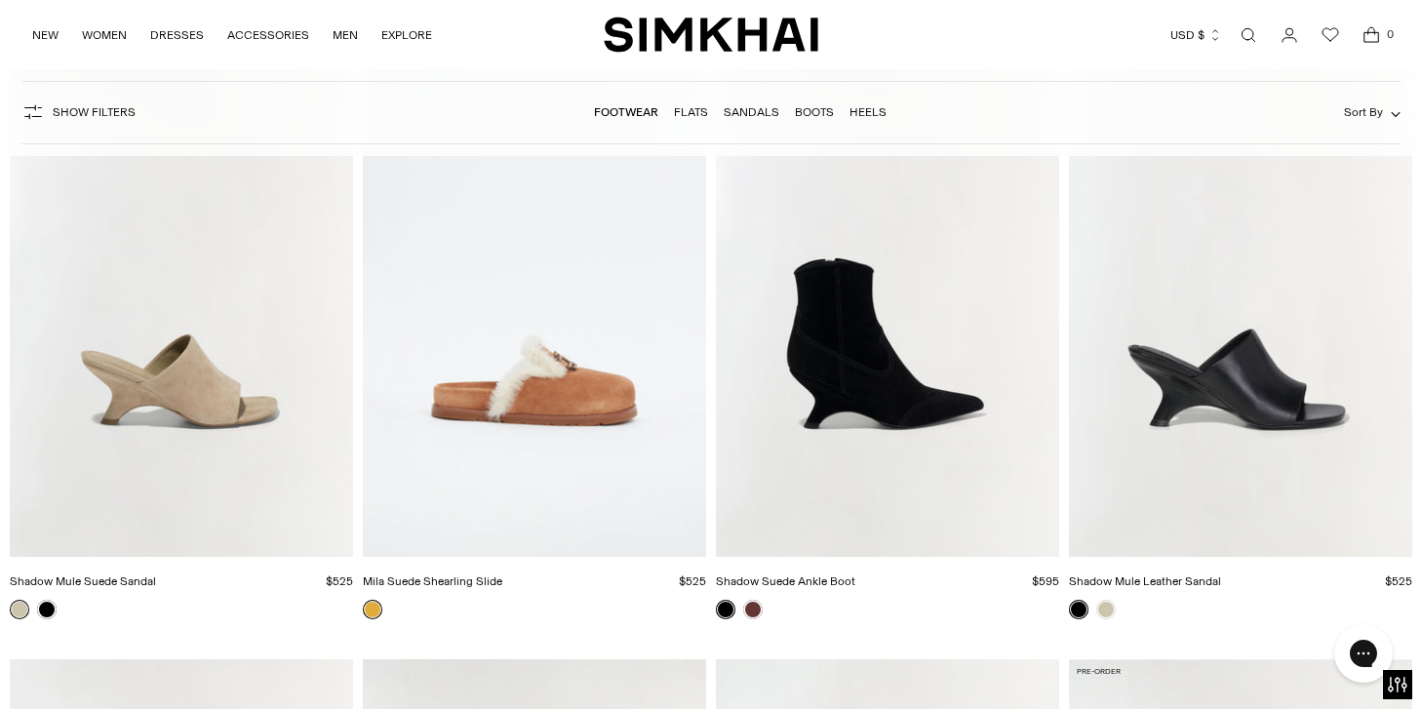
scroll to position [3325, 0]
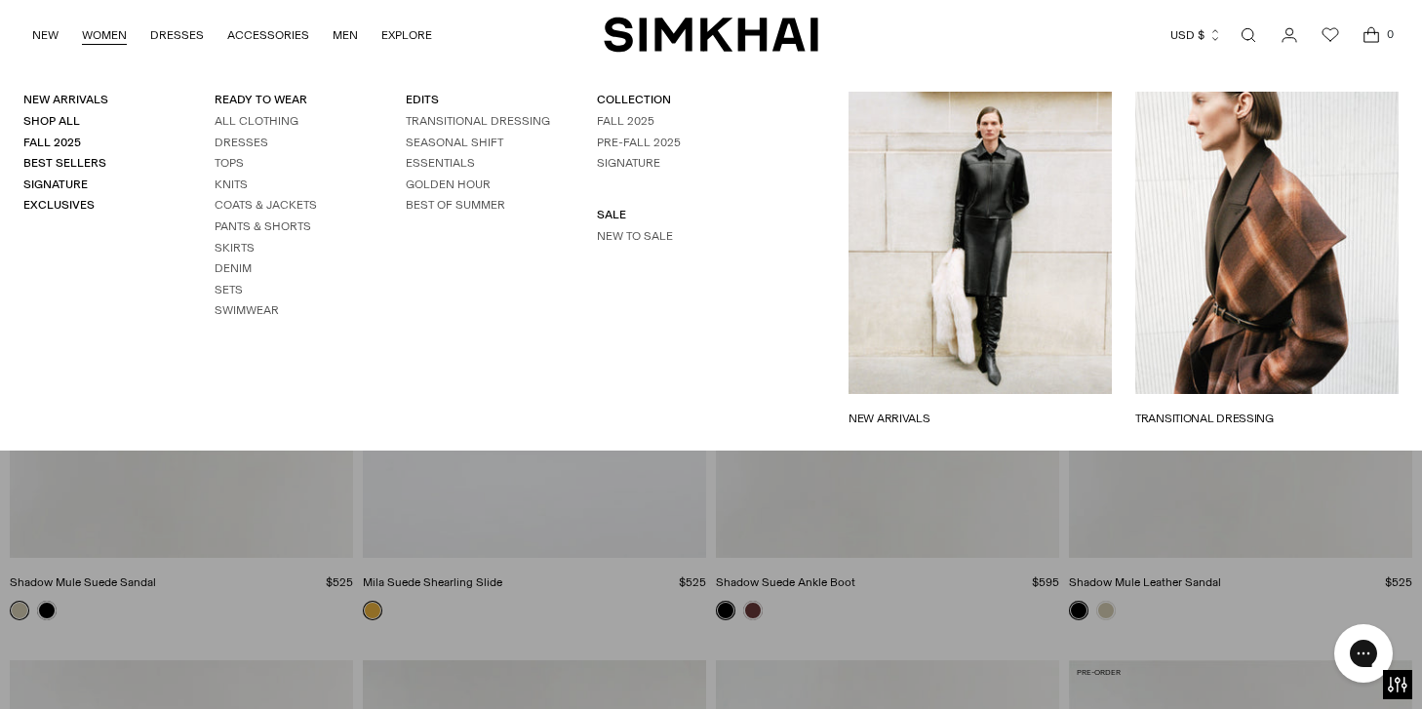
click at [700, 29] on img "SIMKHAI" at bounding box center [711, 35] width 214 height 38
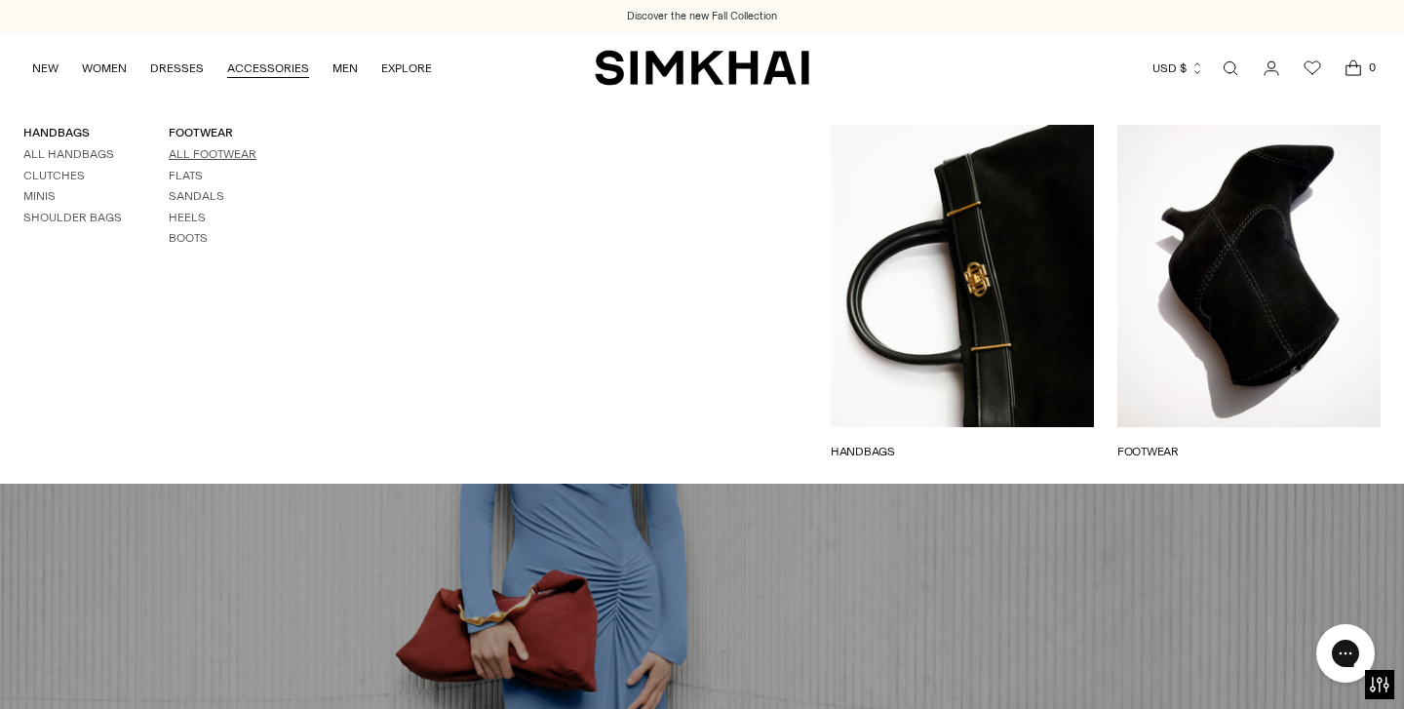
click at [220, 155] on link "All Footwear" at bounding box center [213, 154] width 88 height 14
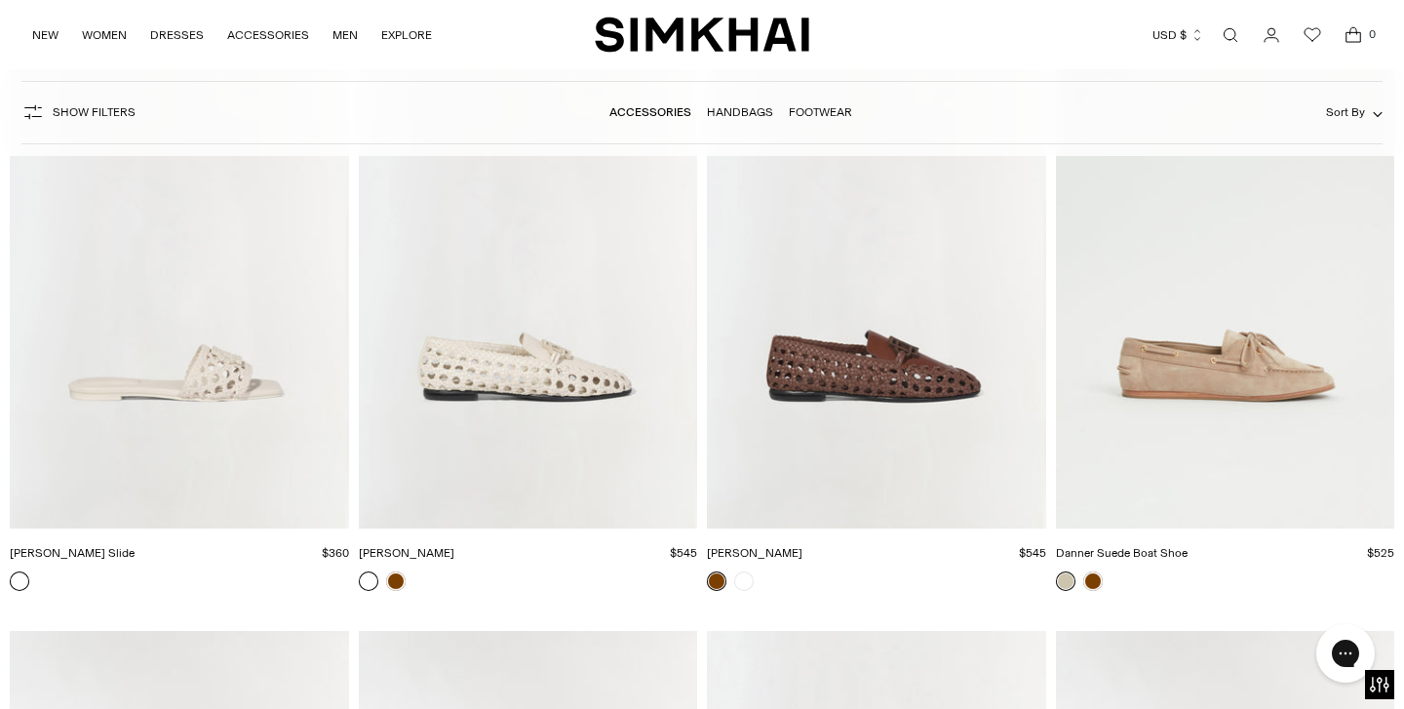
scroll to position [7879, 0]
